Goal: Task Accomplishment & Management: Complete application form

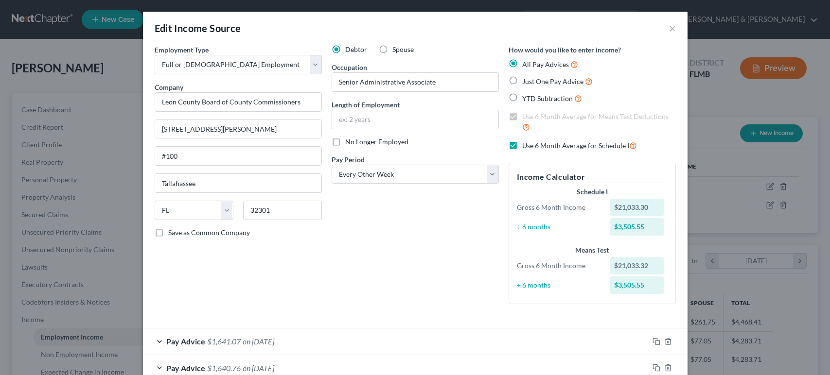
select select "0"
select select "9"
select select "2"
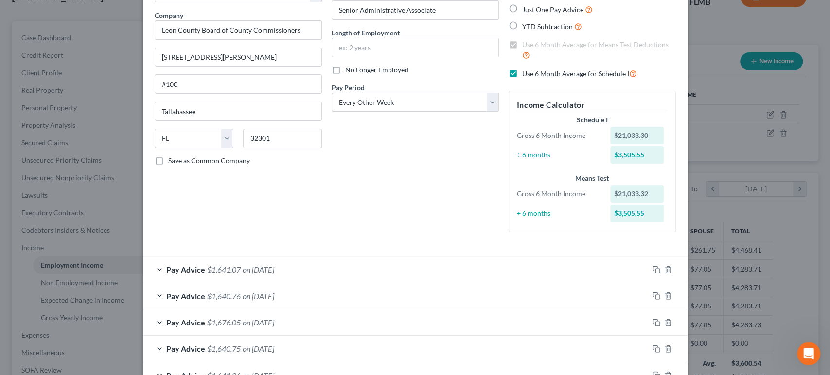
scroll to position [402, 0]
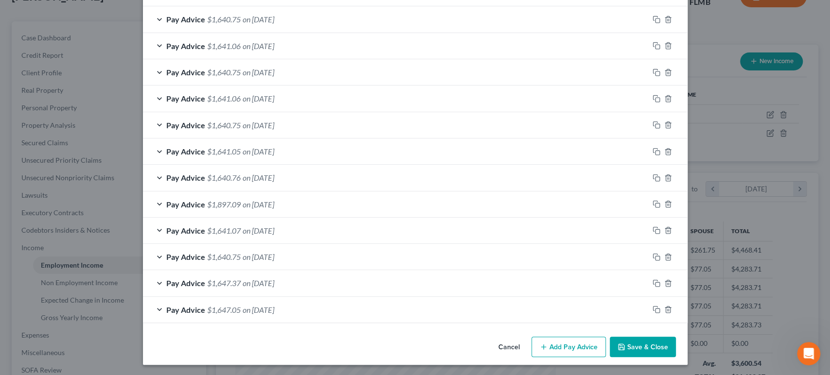
click at [547, 344] on button "Add Pay Advice" at bounding box center [569, 347] width 74 height 20
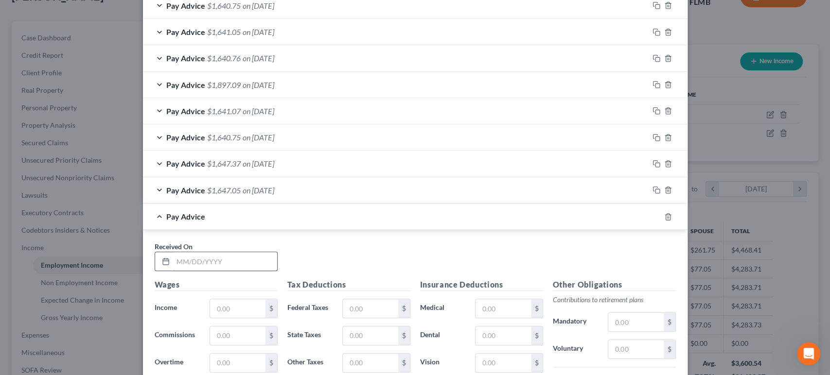
scroll to position [546, 0]
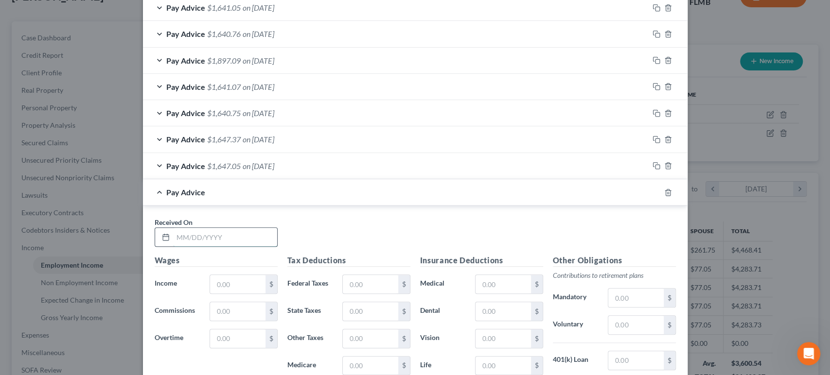
click at [215, 234] on input "text" at bounding box center [225, 237] width 104 height 18
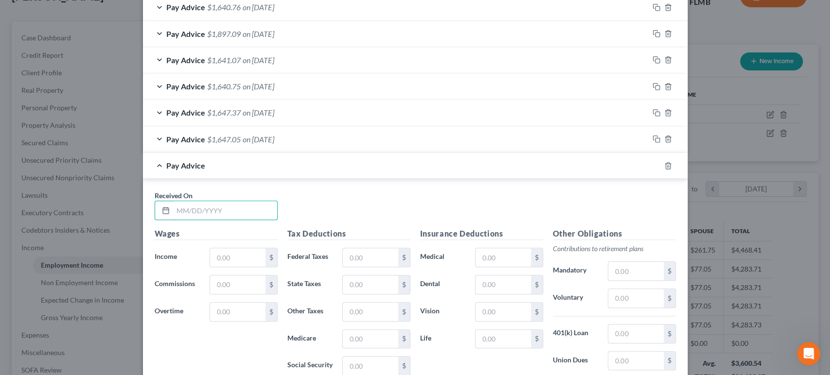
scroll to position [618, 0]
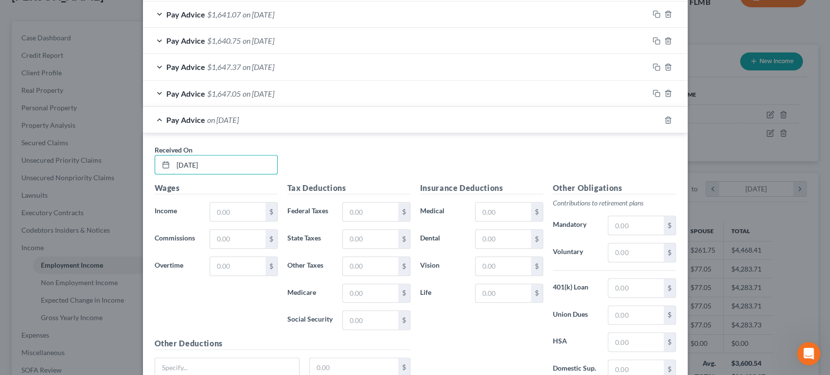
type input "[DATE]"
type input "2,103.33"
type input "16.24"
type input "26.28"
type input "112.37"
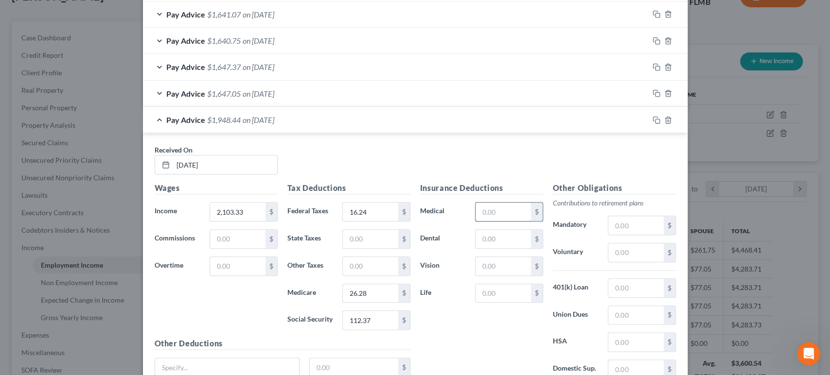
click at [508, 206] on input "text" at bounding box center [503, 212] width 55 height 18
type input "242.47"
type input "65.22"
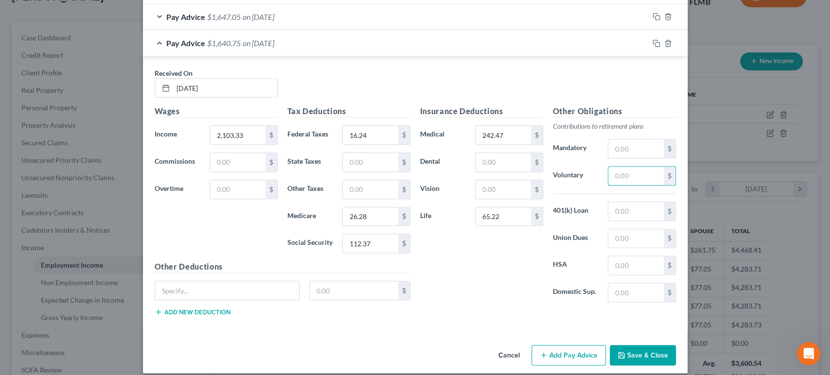
scroll to position [702, 0]
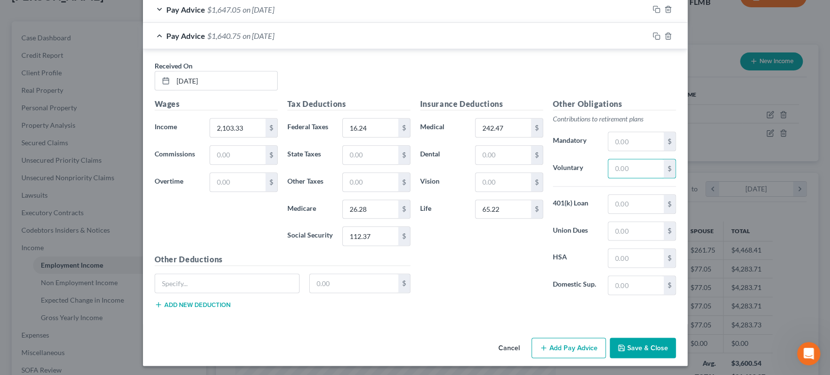
click at [585, 349] on button "Add Pay Advice" at bounding box center [569, 348] width 74 height 20
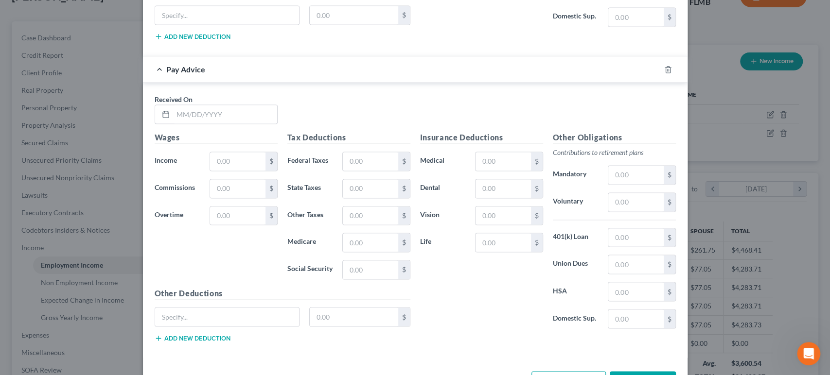
scroll to position [991, 0]
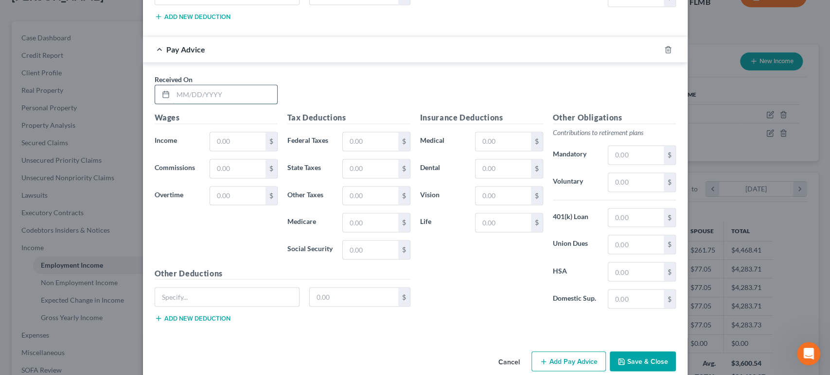
click at [253, 89] on input "text" at bounding box center [225, 94] width 104 height 18
type input "[DATE]"
type input "2,103.34"
type input "16.07"
type input "26.26"
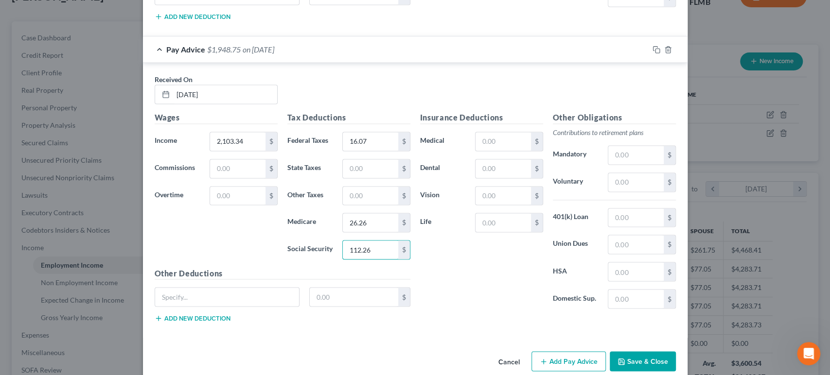
type input "112.26"
type input "242.47"
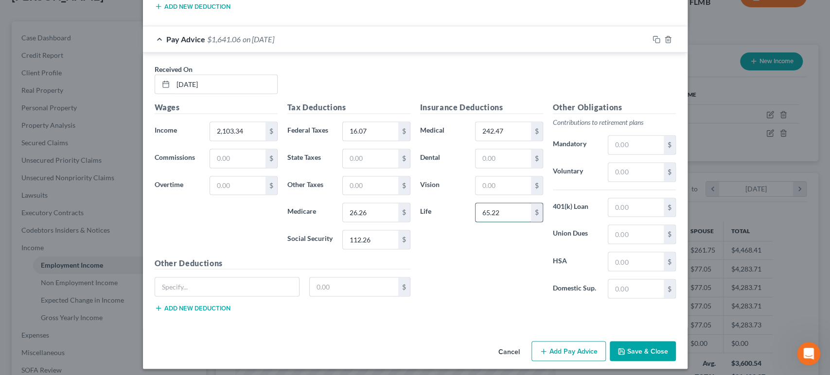
scroll to position [1003, 0]
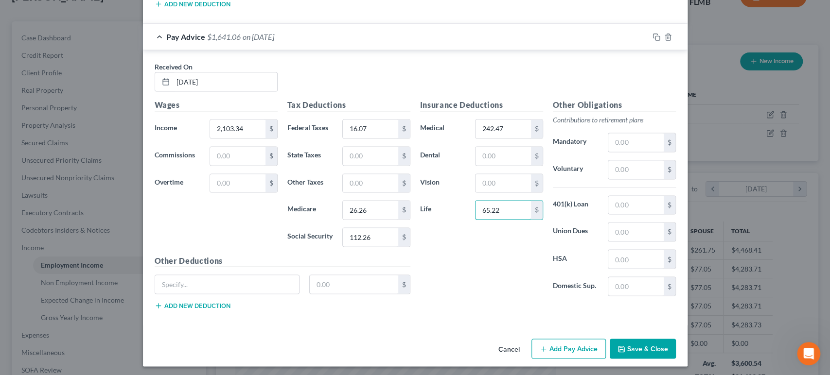
type input "65.22"
click at [565, 352] on button "Add Pay Advice" at bounding box center [569, 349] width 74 height 20
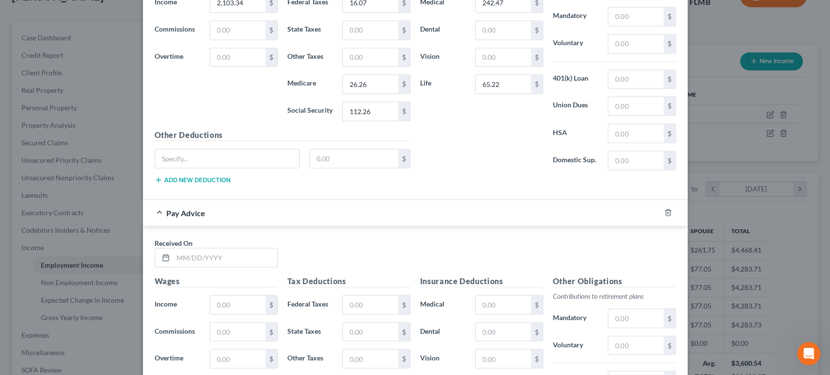
scroll to position [1219, 0]
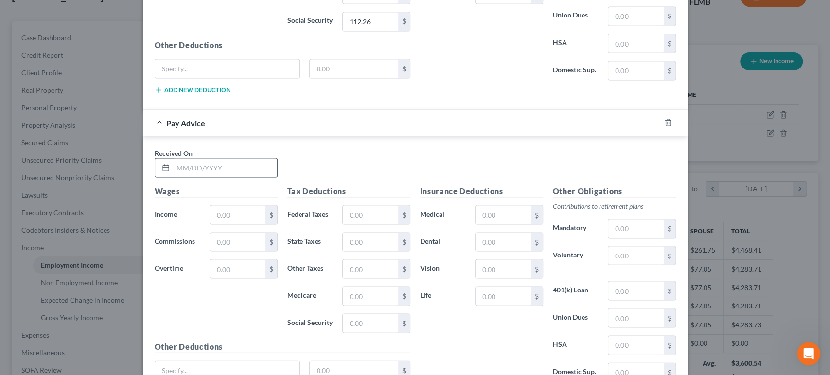
click at [210, 163] on input "text" at bounding box center [225, 168] width 104 height 18
type input "[DATE]"
type input "2,103.34"
type input "45.33"
type input "30.50"
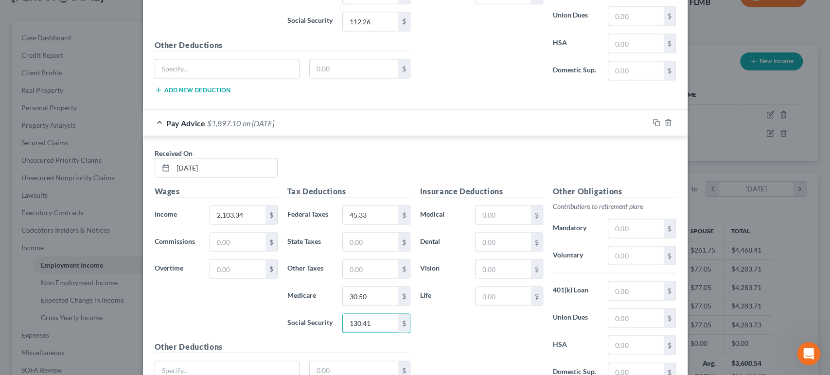
type input "130.41"
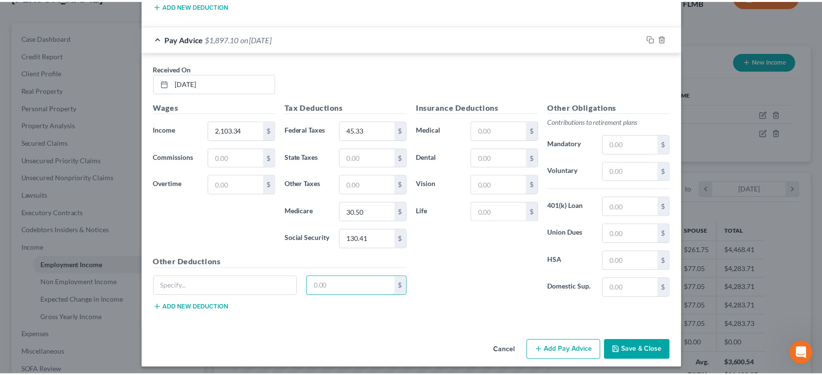
scroll to position [1304, 0]
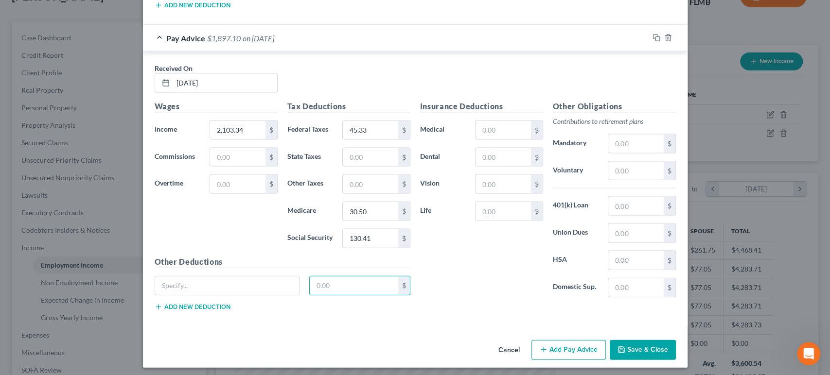
click at [659, 348] on button "Save & Close" at bounding box center [643, 350] width 66 height 20
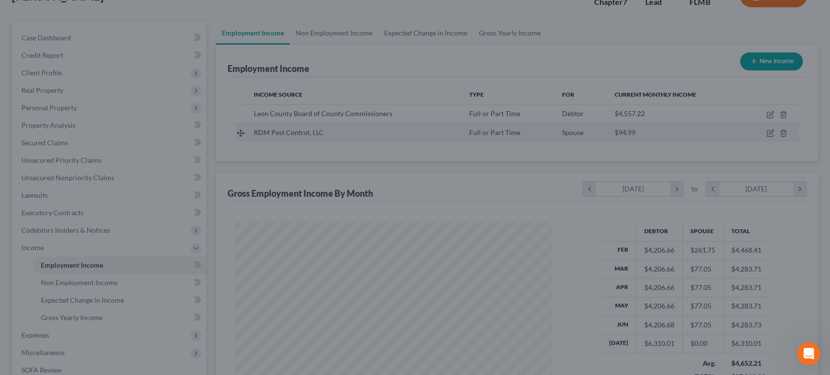
scroll to position [486172, 486009]
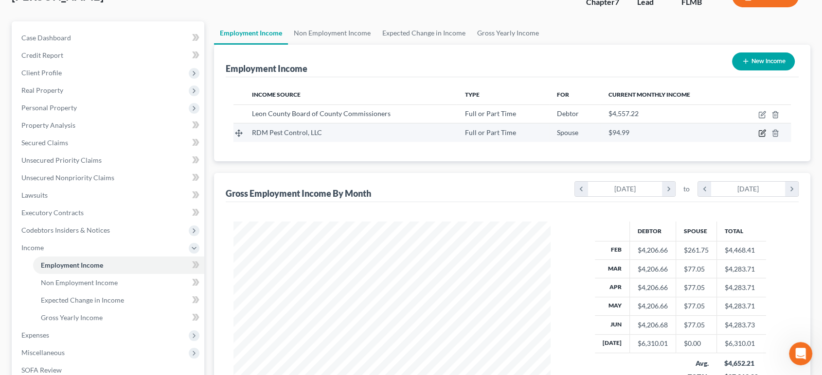
click at [759, 129] on icon "button" at bounding box center [762, 133] width 8 height 8
select select "0"
select select "9"
select select "0"
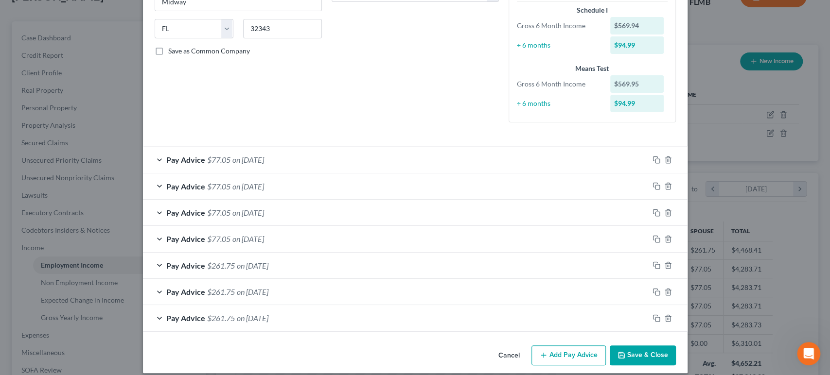
scroll to position [191, 0]
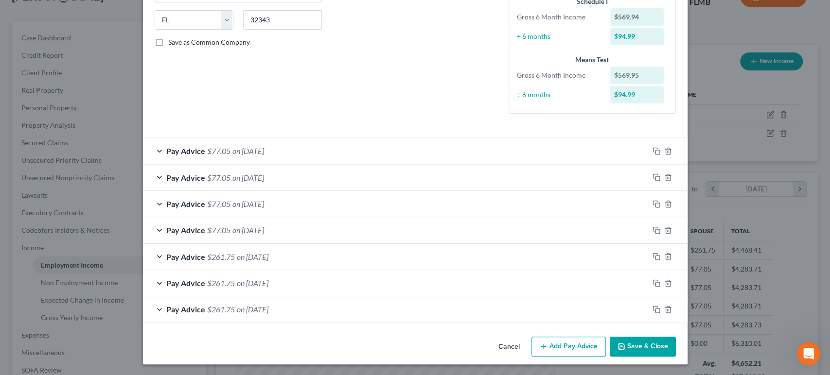
click at [551, 350] on button "Add Pay Advice" at bounding box center [569, 347] width 74 height 20
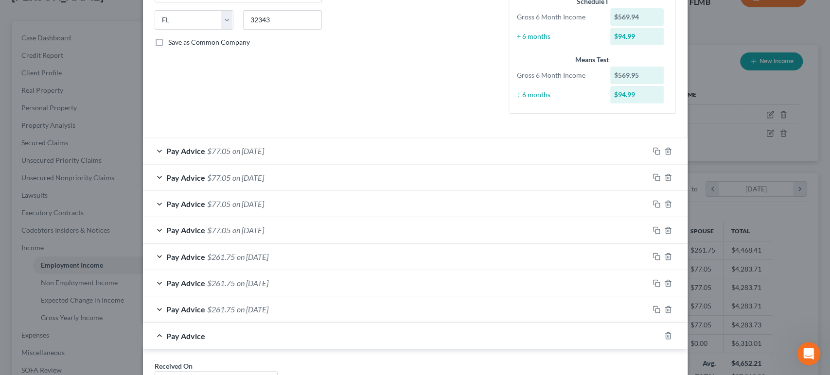
scroll to position [335, 0]
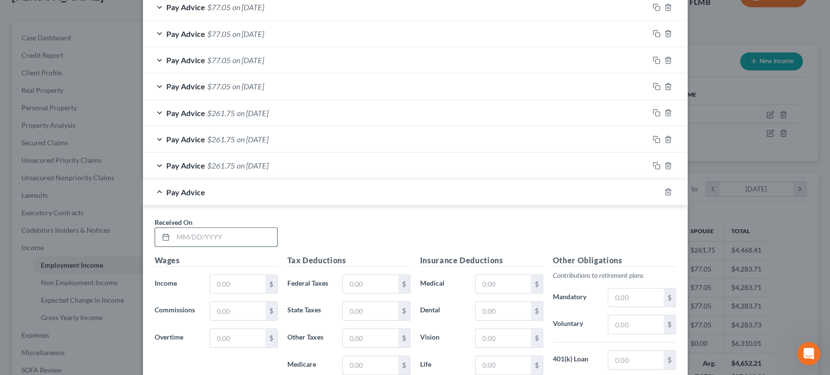
click at [214, 229] on input "text" at bounding box center [225, 237] width 104 height 18
type input "[DATE]"
click at [214, 282] on input "text" at bounding box center [237, 284] width 55 height 18
type input "77.05"
click at [399, 210] on div "Received On * [DATE] Wages Income * 77.05 $ Commissions $ Overtime $ Tax Deduct…" at bounding box center [415, 343] width 545 height 275
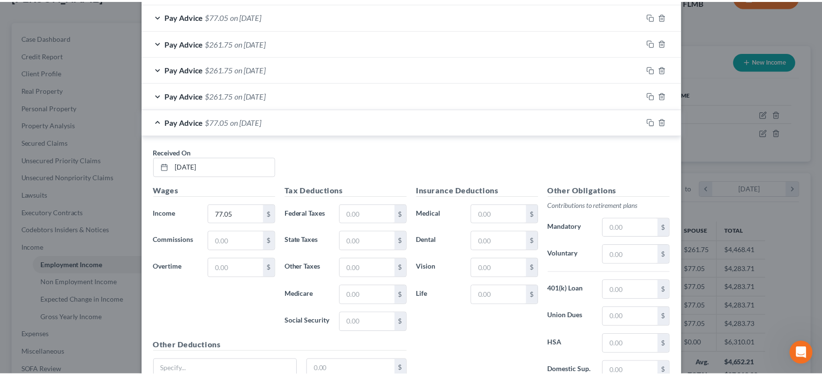
scroll to position [491, 0]
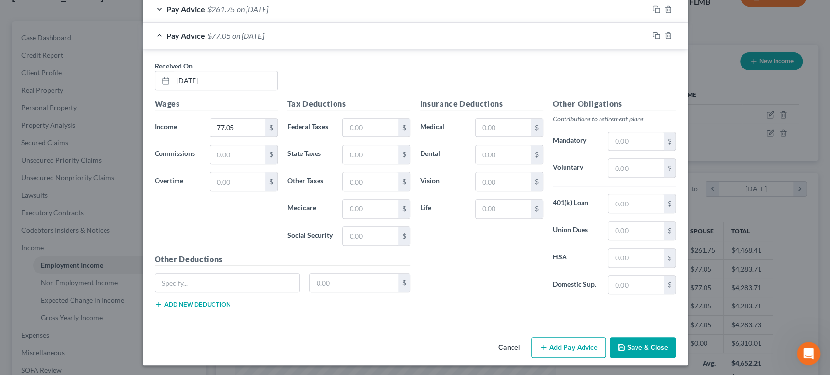
click at [647, 346] on button "Save & Close" at bounding box center [643, 348] width 66 height 20
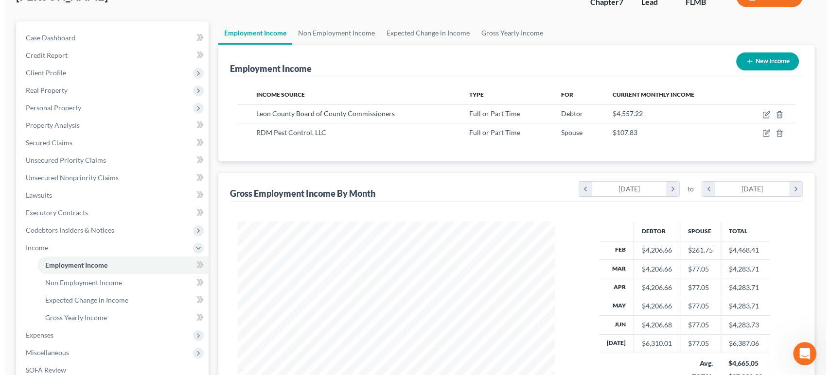
scroll to position [0, 0]
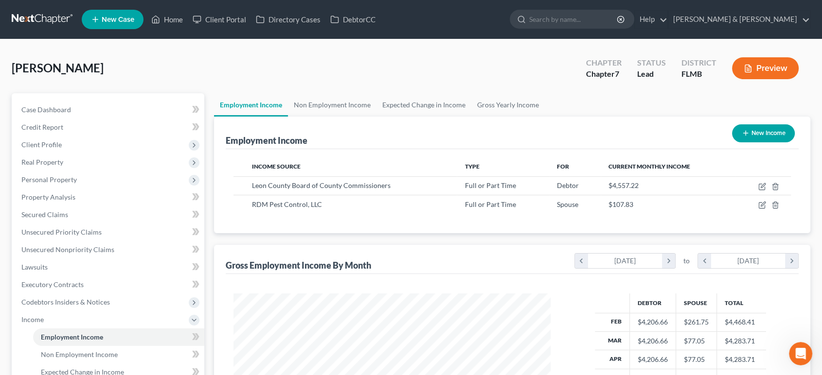
click at [735, 63] on button "Preview" at bounding box center [765, 68] width 67 height 22
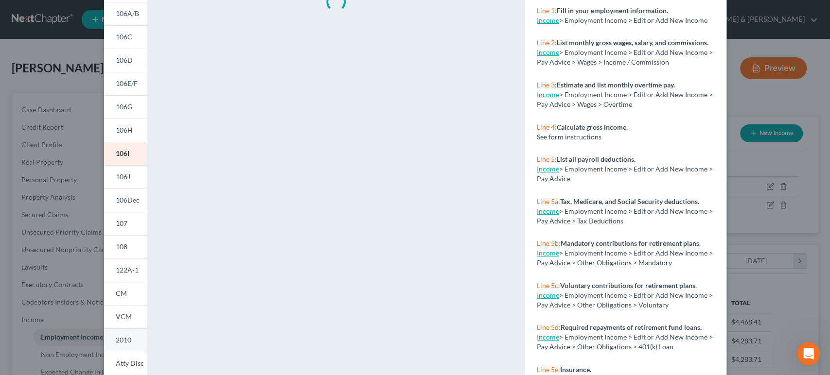
scroll to position [163, 0]
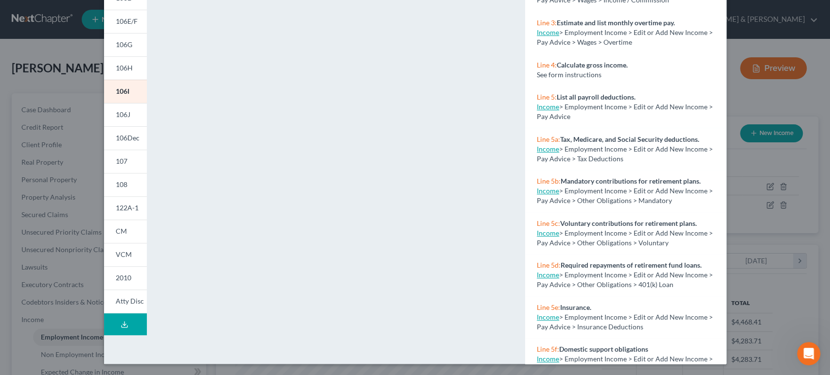
click at [121, 321] on icon at bounding box center [125, 325] width 8 height 8
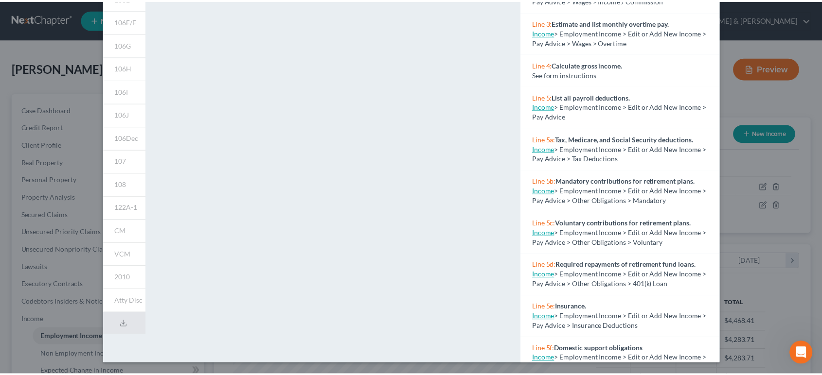
scroll to position [0, 0]
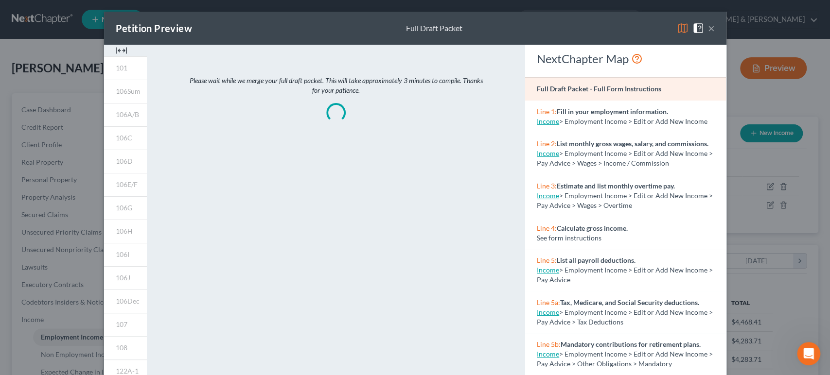
click at [708, 27] on button "×" at bounding box center [711, 28] width 7 height 12
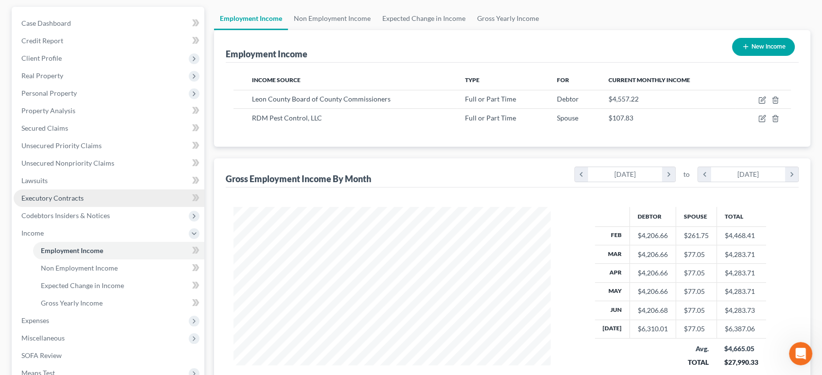
scroll to position [144, 0]
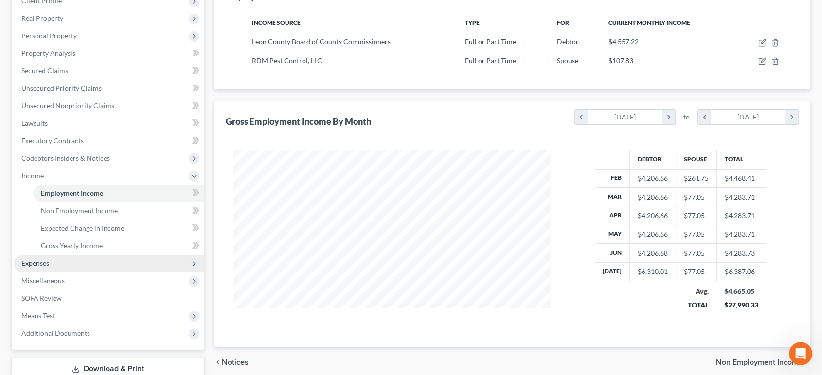
click at [68, 258] on span "Expenses" at bounding box center [109, 264] width 191 height 18
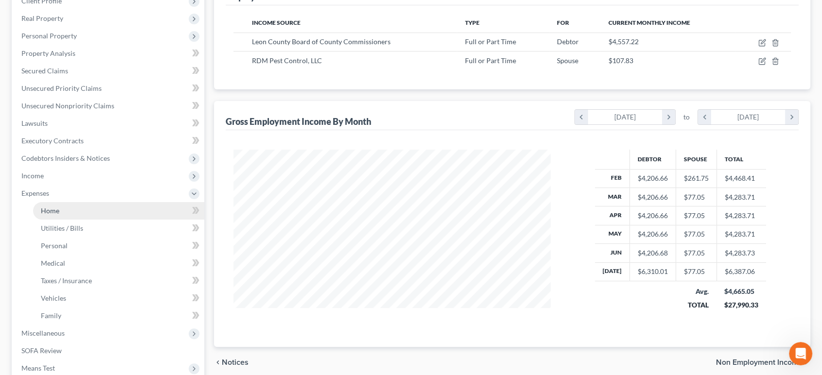
click at [89, 212] on link "Home" at bounding box center [118, 211] width 171 height 18
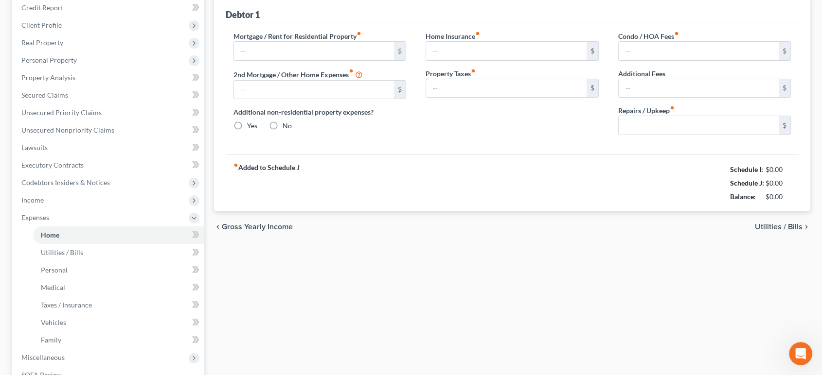
type input "745.00"
radio input "true"
type input "38.00"
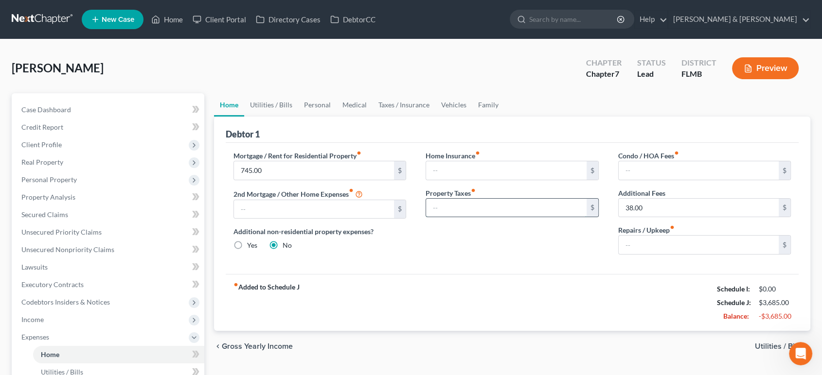
click at [460, 204] on input "text" at bounding box center [506, 208] width 160 height 18
type input "110.00"
click at [673, 244] on input "text" at bounding box center [699, 245] width 160 height 18
type input "50.00"
click at [560, 256] on div "Home Insurance fiber_manual_record $ Property Taxes fiber_manual_record 110.00 $" at bounding box center [512, 207] width 193 height 112
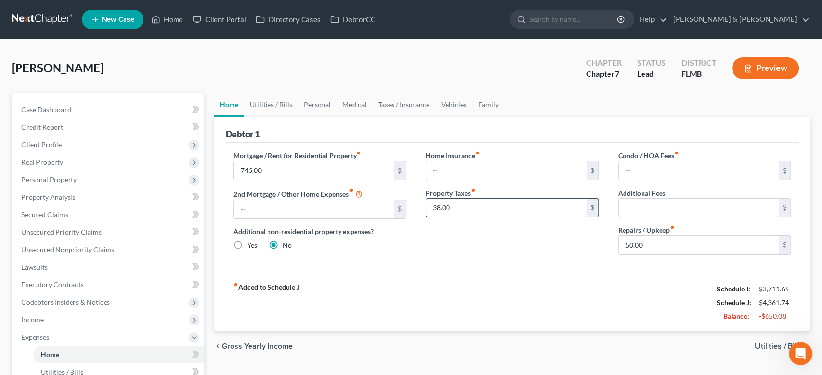
type input "110.00"
type input "50.00"
click at [277, 105] on link "Utilities / Bills" at bounding box center [271, 104] width 54 height 23
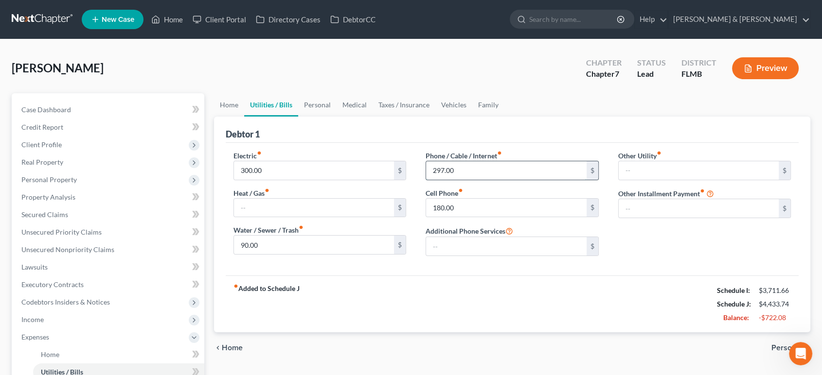
click at [464, 170] on input "297.00" at bounding box center [506, 170] width 160 height 18
type input "300.00"
click at [330, 245] on input "90.00" at bounding box center [314, 245] width 160 height 18
click at [356, 282] on div "fiber_manual_record Added to Schedule J Schedule I: $3,711.66 Schedule J: $4,43…" at bounding box center [512, 304] width 573 height 57
click at [315, 105] on link "Personal" at bounding box center [317, 104] width 38 height 23
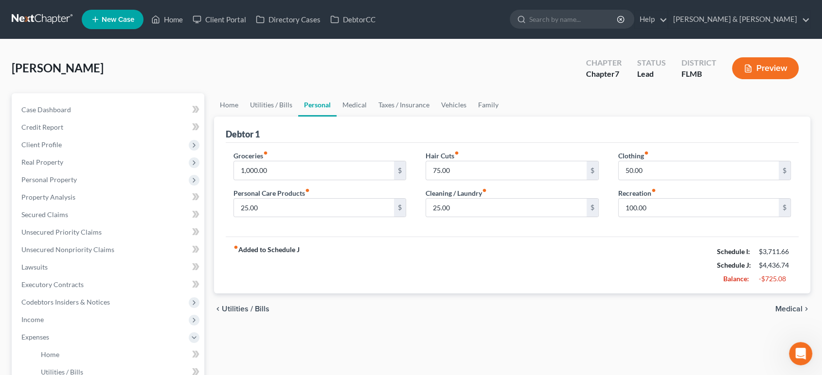
click at [286, 117] on div "Debtor 1" at bounding box center [512, 130] width 573 height 26
click at [254, 108] on link "Utilities / Bills" at bounding box center [271, 104] width 54 height 23
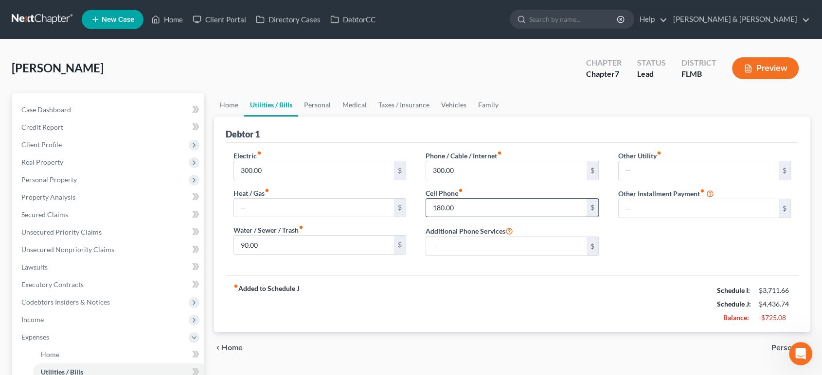
click at [462, 213] on input "180.00" at bounding box center [506, 208] width 160 height 18
type input "200.00"
click at [425, 137] on div "Debtor 1" at bounding box center [512, 130] width 573 height 26
click at [331, 105] on link "Personal" at bounding box center [317, 104] width 38 height 23
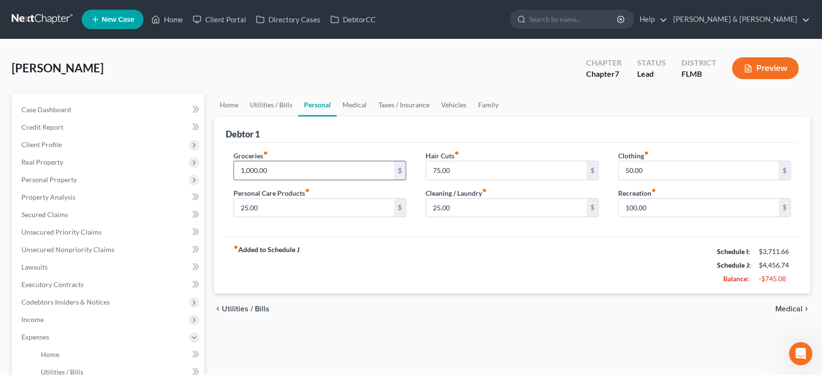
click at [288, 168] on input "1,000.00" at bounding box center [314, 170] width 160 height 18
type input "1,300.00"
click at [304, 209] on input "25.00" at bounding box center [314, 208] width 160 height 18
type input "150.00"
click at [451, 268] on div "fiber_manual_record Added to Schedule J Schedule I: $3,711.66 Schedule J: $4,88…" at bounding box center [512, 265] width 573 height 57
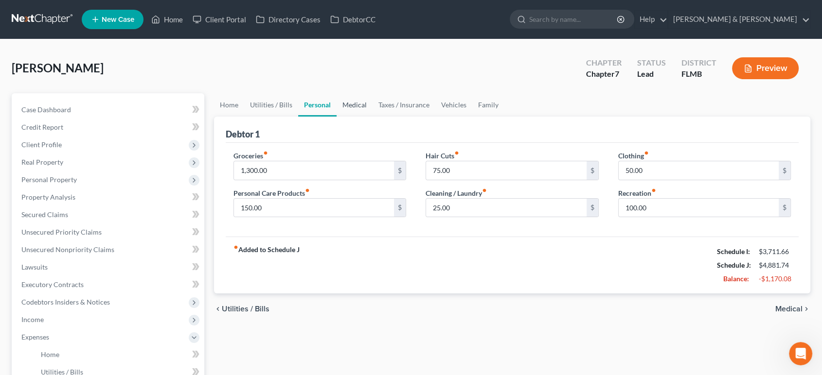
click at [340, 105] on link "Medical" at bounding box center [355, 104] width 36 height 23
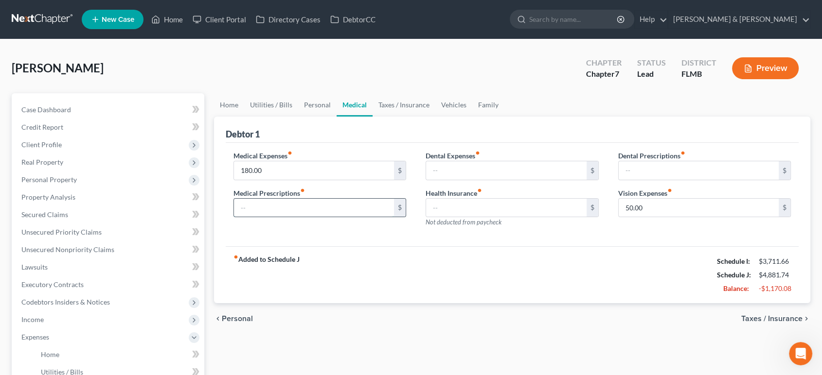
click at [287, 214] on input "text" at bounding box center [314, 208] width 160 height 18
type input "20.00"
click at [681, 211] on input "50.00" at bounding box center [699, 208] width 160 height 18
type input "70.00"
click at [480, 178] on input "text" at bounding box center [506, 170] width 160 height 18
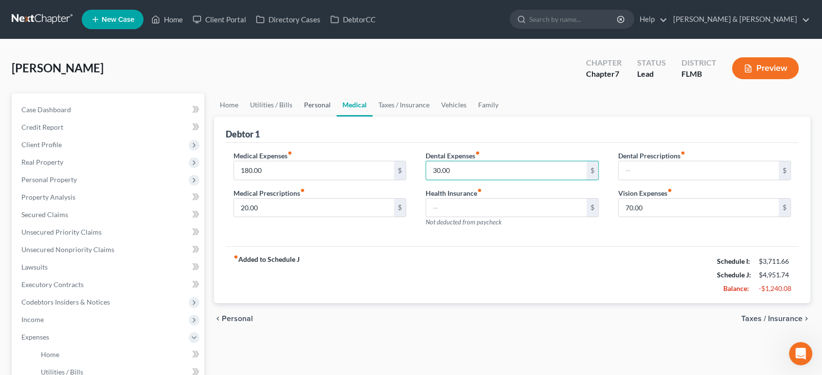
type input "30.00"
click at [321, 101] on link "Personal" at bounding box center [317, 104] width 38 height 23
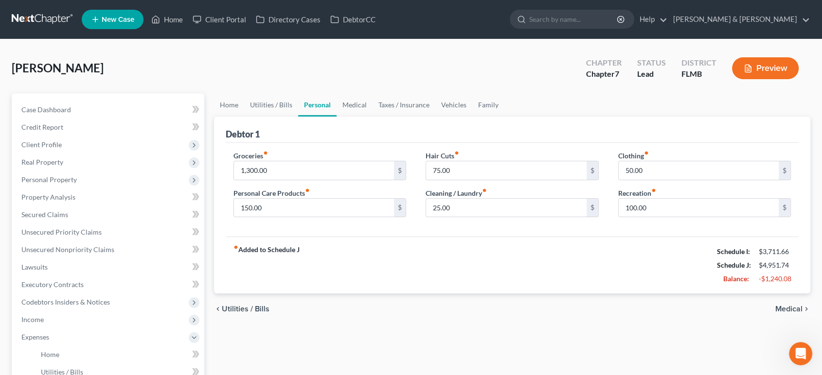
click at [332, 104] on link "Personal" at bounding box center [317, 104] width 38 height 23
click at [346, 107] on link "Medical" at bounding box center [355, 104] width 36 height 23
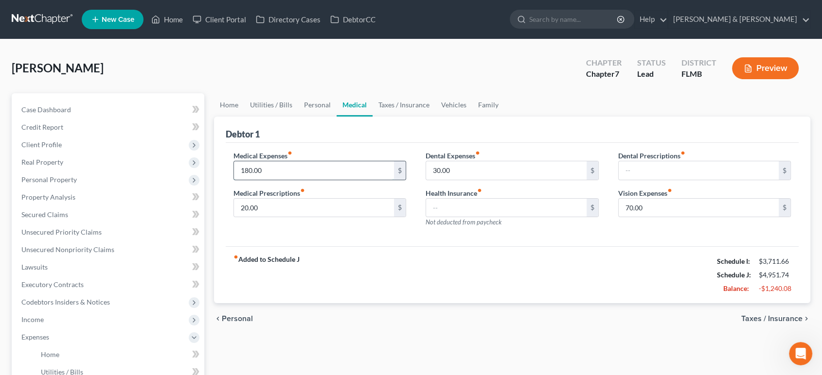
click at [341, 169] on input "180.00" at bounding box center [314, 170] width 160 height 18
click at [401, 107] on link "Taxes / Insurance" at bounding box center [404, 104] width 63 height 23
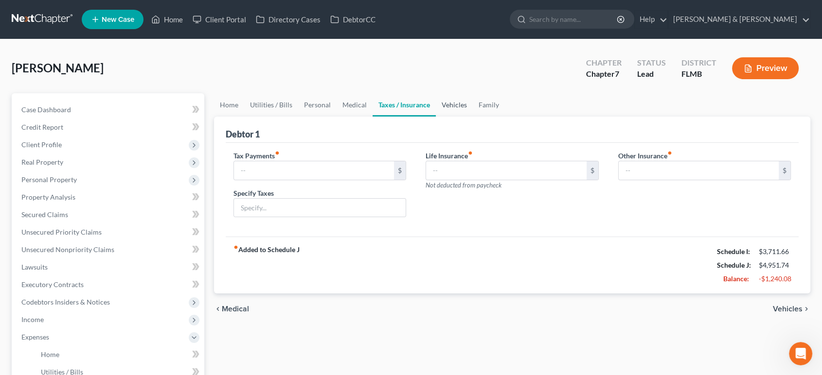
click at [457, 109] on link "Vehicles" at bounding box center [454, 104] width 37 height 23
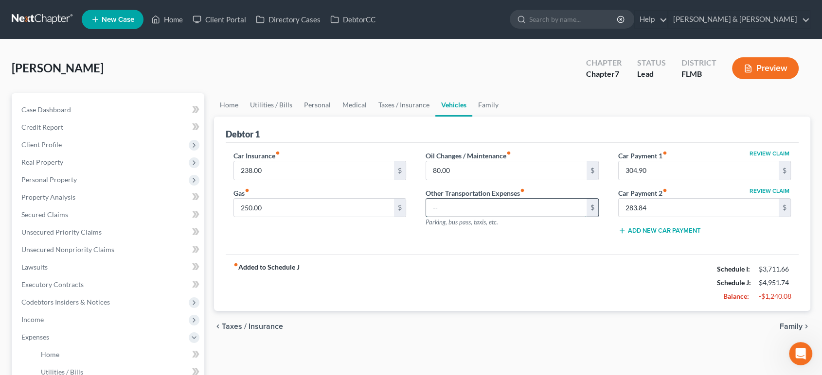
click at [467, 213] on input "text" at bounding box center [506, 208] width 160 height 18
type input "200.00"
click at [334, 176] on input "238.00" at bounding box center [314, 170] width 160 height 18
type input "240.00"
click at [304, 79] on div "[PERSON_NAME] Upgraded Chapter Chapter 7 Status Lead District [GEOGRAPHIC_DATA]…" at bounding box center [411, 72] width 799 height 42
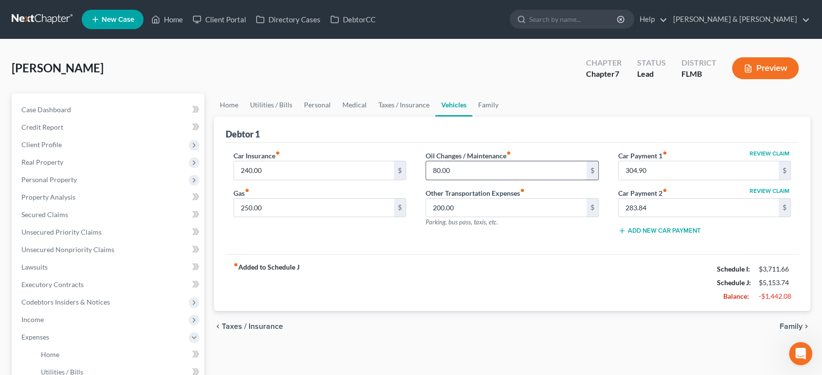
click at [487, 169] on input "80.00" at bounding box center [506, 170] width 160 height 18
drag, startPoint x: 464, startPoint y: 169, endPoint x: 427, endPoint y: 169, distance: 37.4
click at [427, 169] on input "180.00" at bounding box center [506, 170] width 160 height 18
type input "80.00"
drag, startPoint x: 590, startPoint y: 289, endPoint x: 657, endPoint y: 244, distance: 80.4
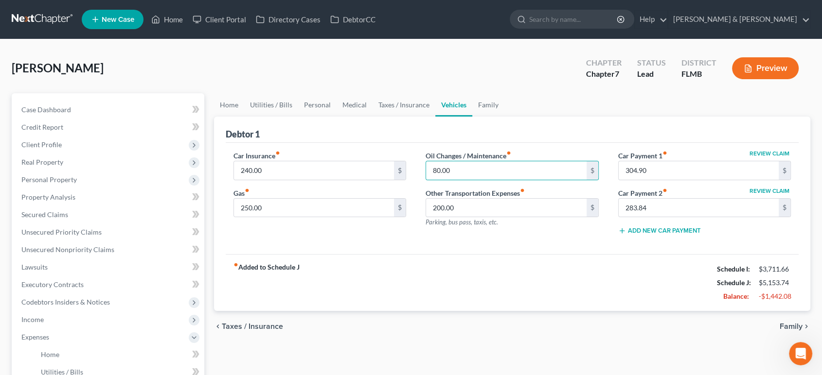
click at [590, 289] on div "fiber_manual_record Added to Schedule J Schedule I: $3,711.66 Schedule J: $5,15…" at bounding box center [512, 282] width 573 height 57
click at [754, 63] on button "Preview" at bounding box center [765, 68] width 67 height 22
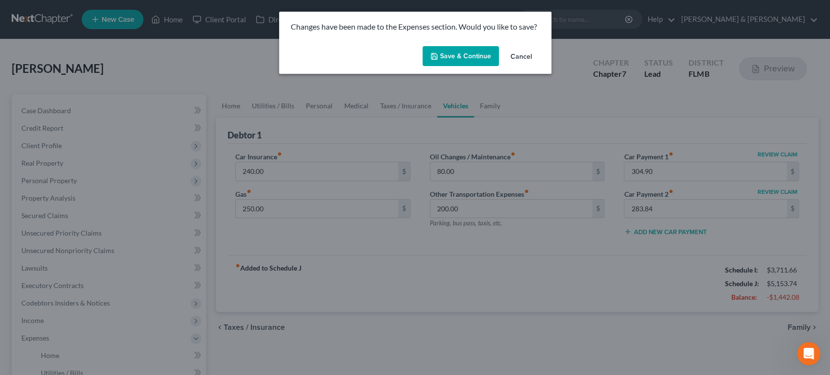
click at [469, 62] on button "Save & Continue" at bounding box center [461, 56] width 76 height 20
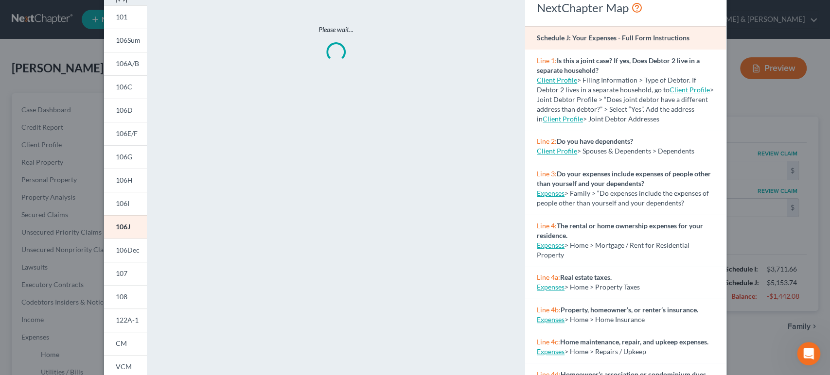
scroll to position [163, 0]
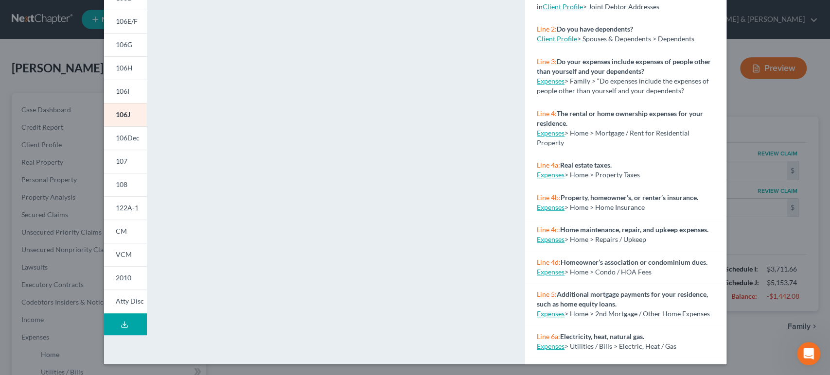
click at [141, 320] on button "Download Draft" at bounding box center [125, 325] width 43 height 22
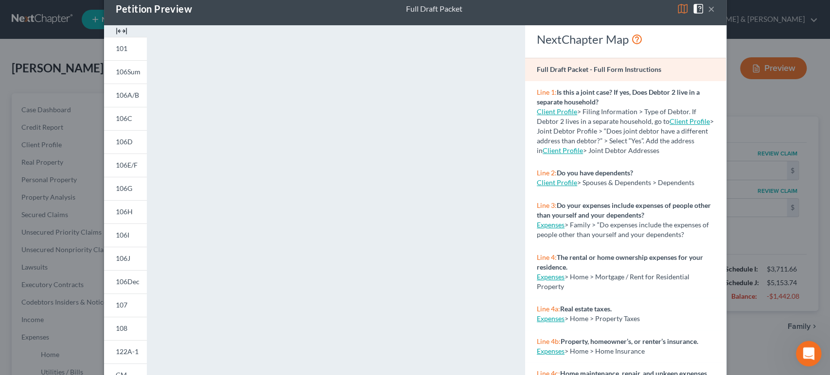
click at [809, 350] on icon "Open Intercom Messenger" at bounding box center [808, 353] width 16 height 16
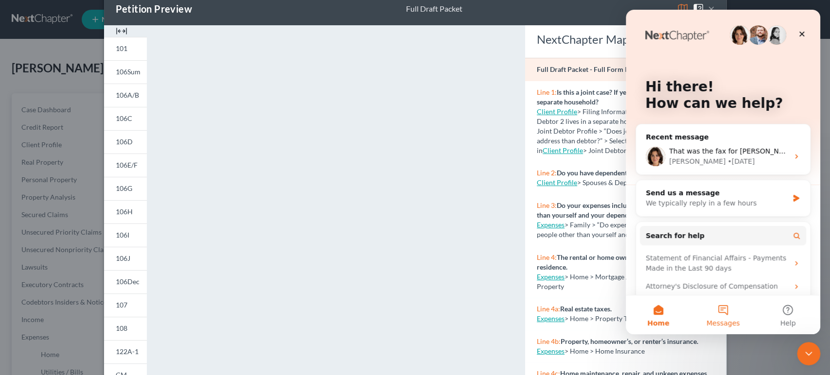
click at [722, 312] on button "Messages" at bounding box center [723, 315] width 65 height 39
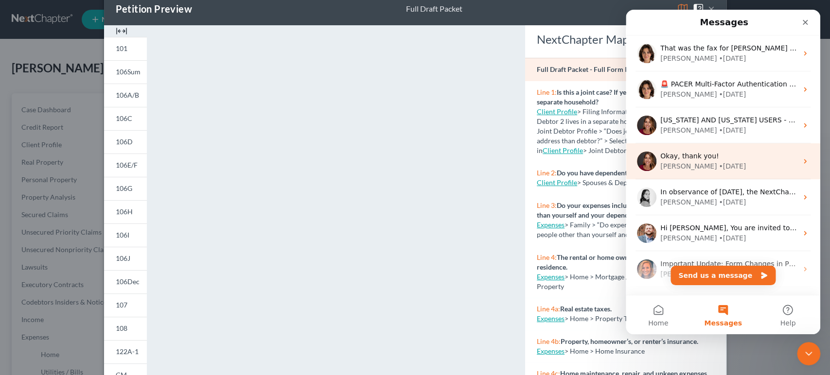
click at [718, 169] on div "[PERSON_NAME] • [DATE]" at bounding box center [728, 166] width 137 height 10
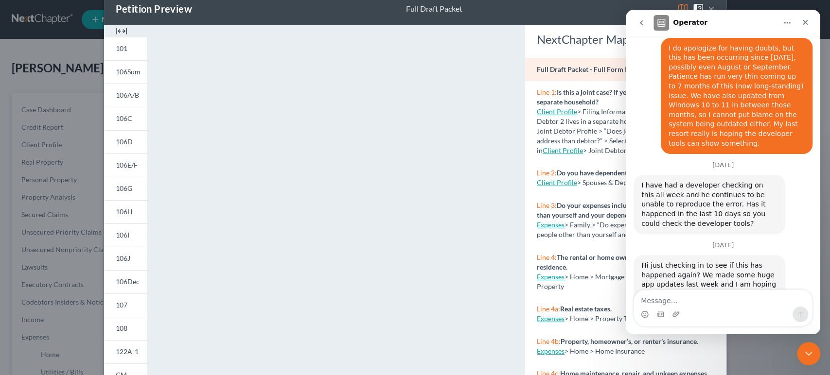
scroll to position [9437, 0]
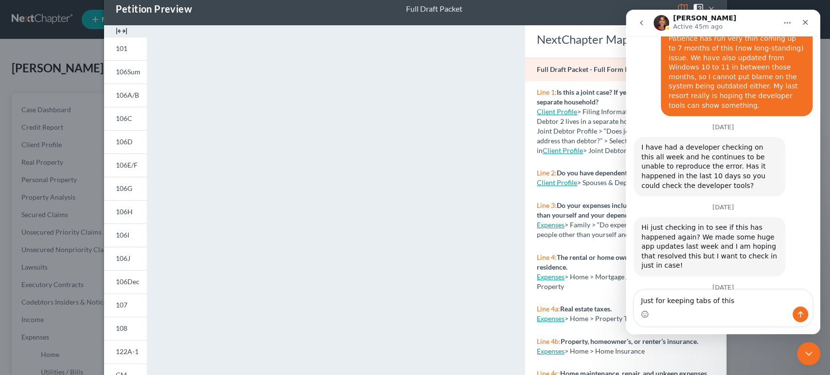
type textarea "Just for keeping tabs of this."
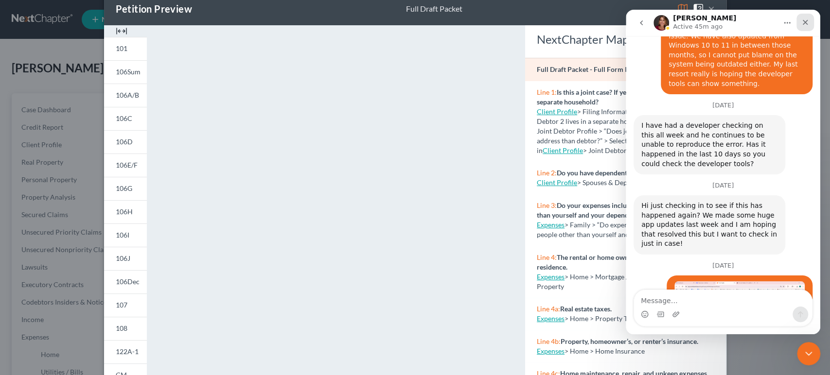
drag, startPoint x: 803, startPoint y: 17, endPoint x: 1396, endPoint y: 27, distance: 592.9
click at [803, 17] on div "Close" at bounding box center [806, 23] width 18 height 18
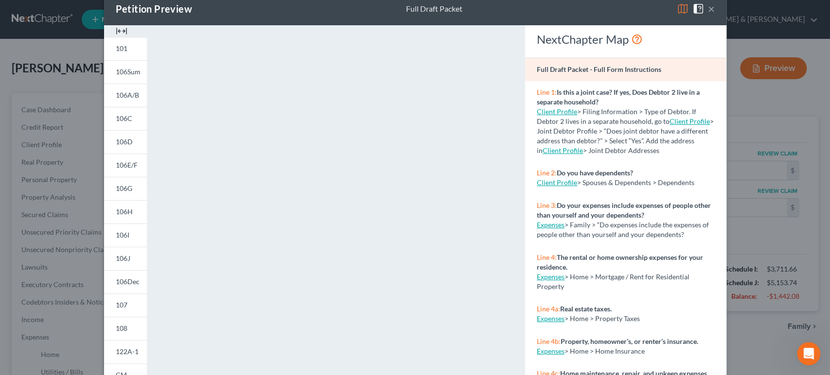
click at [708, 10] on button "×" at bounding box center [711, 9] width 7 height 12
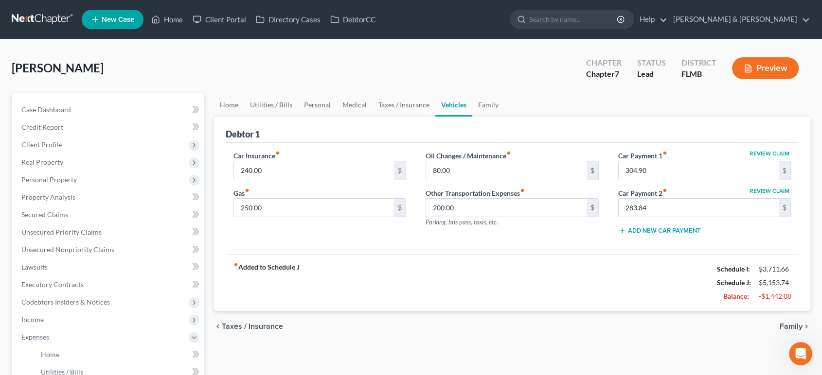
click at [758, 62] on button "Preview" at bounding box center [765, 68] width 67 height 22
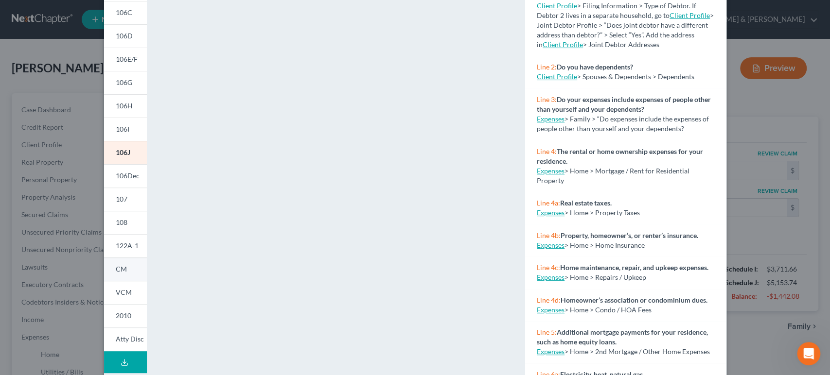
scroll to position [173, 0]
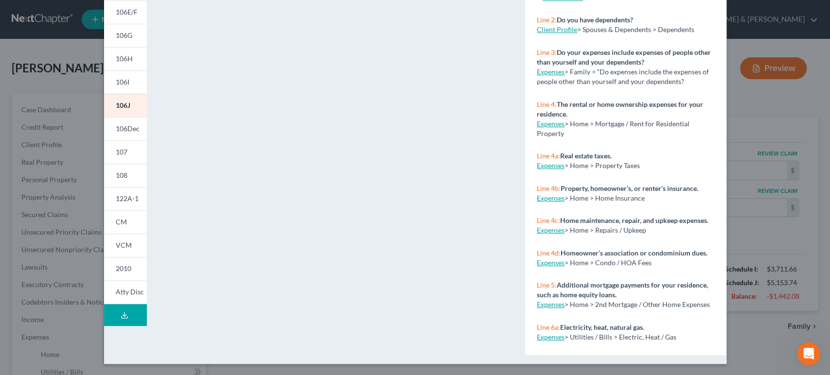
click at [128, 310] on button "Download Draft" at bounding box center [125, 315] width 43 height 22
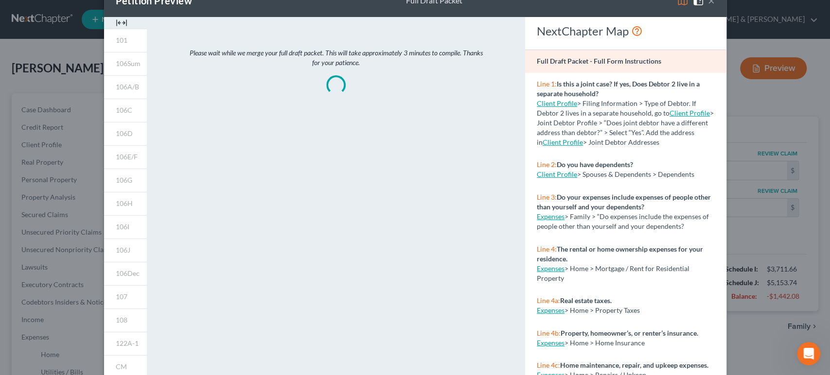
scroll to position [0, 0]
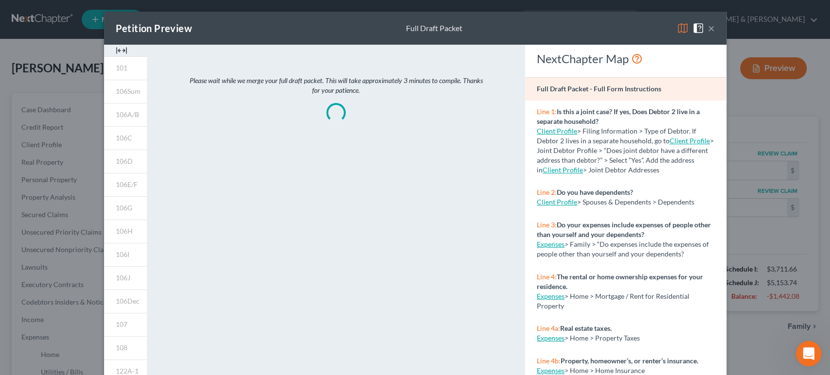
click at [808, 344] on div "Open Intercom Messenger" at bounding box center [807, 353] width 32 height 32
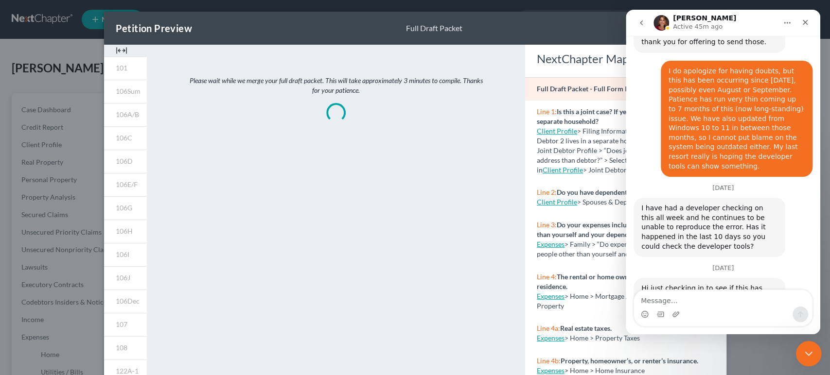
scroll to position [9458, 0]
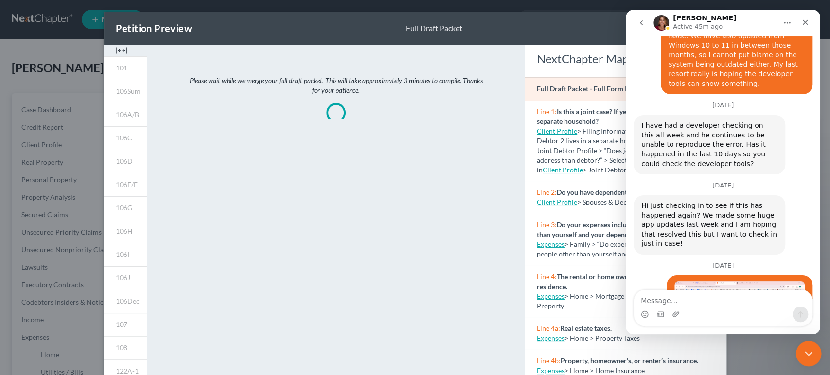
click at [807, 353] on icon "Close Intercom Messenger" at bounding box center [807, 353] width 12 height 12
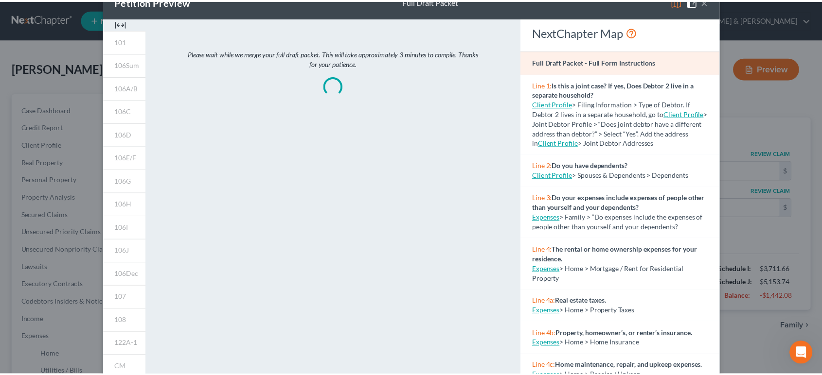
scroll to position [0, 0]
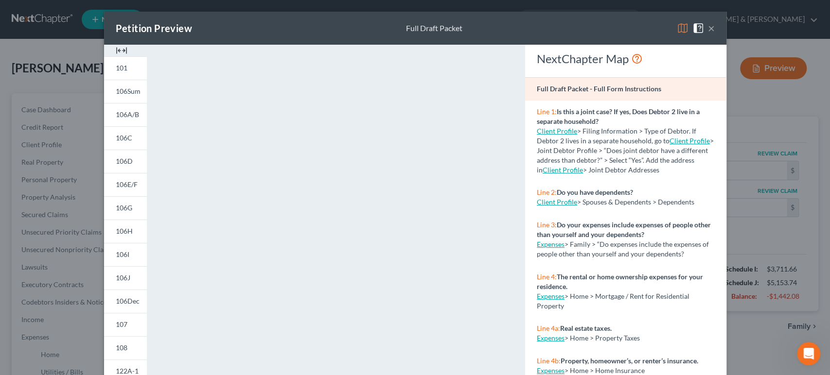
drag, startPoint x: 708, startPoint y: 26, endPoint x: 687, endPoint y: 23, distance: 21.6
click at [708, 26] on button "×" at bounding box center [711, 28] width 7 height 12
